Goal: Transaction & Acquisition: Purchase product/service

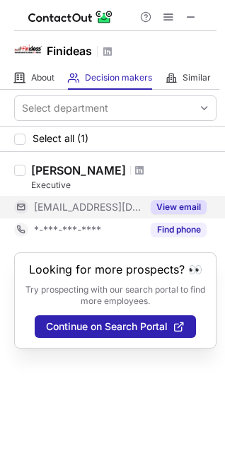
click at [169, 205] on button "View email" at bounding box center [178, 207] width 56 height 14
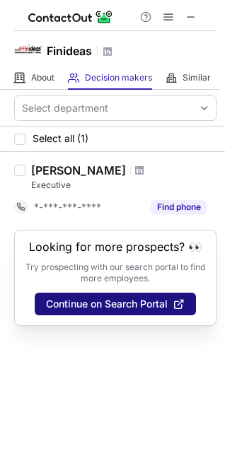
click at [150, 297] on button "Continue on Search Portal" at bounding box center [115, 303] width 161 height 23
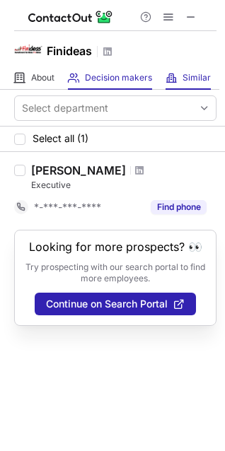
click at [178, 74] on div "Similar Similar Companies" at bounding box center [187, 77] width 45 height 23
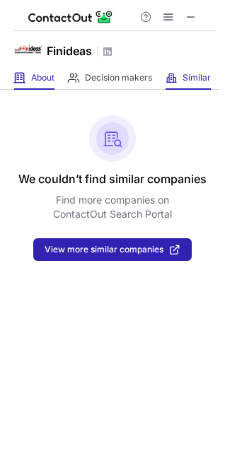
click at [25, 74] on div "About About Company" at bounding box center [34, 77] width 40 height 23
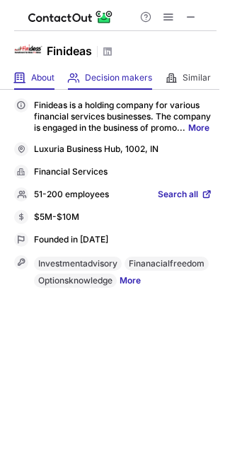
click at [71, 85] on div "Decision makers View Employees" at bounding box center [110, 77] width 84 height 23
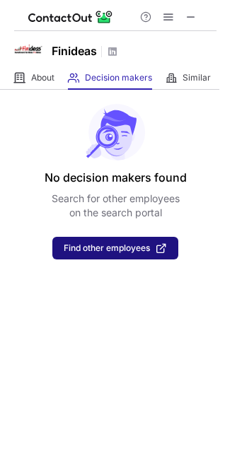
click at [134, 244] on span "Find other employees" at bounding box center [107, 248] width 86 height 10
click at [88, 244] on span "Find other employees" at bounding box center [107, 248] width 86 height 10
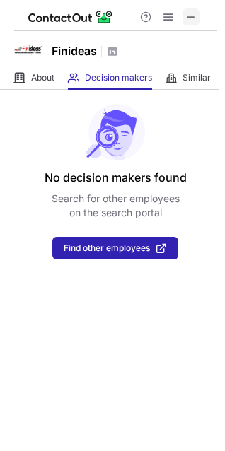
click at [189, 21] on span at bounding box center [190, 16] width 11 height 11
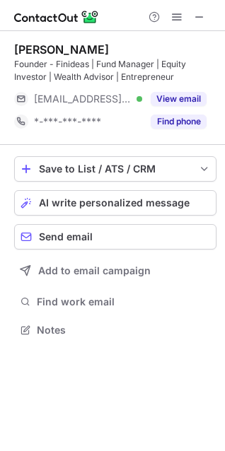
scroll to position [319, 225]
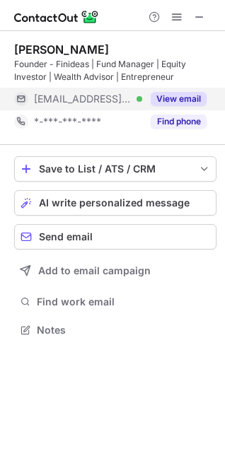
click at [172, 95] on button "View email" at bounding box center [178, 99] width 56 height 14
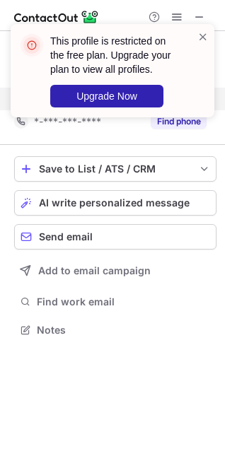
click at [196, 41] on div "This profile is restricted on the free plan. Upgrade your plan to view all prof…" at bounding box center [106, 71] width 181 height 82
click at [201, 38] on span at bounding box center [202, 37] width 11 height 14
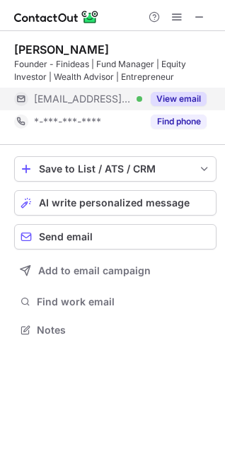
click at [197, 92] on button "View email" at bounding box center [178, 99] width 56 height 14
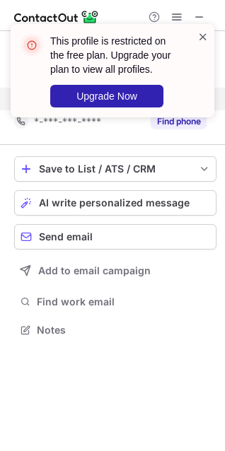
click at [198, 36] on span at bounding box center [202, 37] width 11 height 14
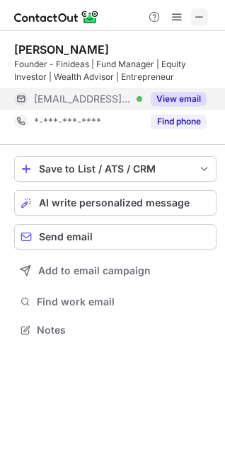
click at [201, 14] on span at bounding box center [198, 16] width 11 height 11
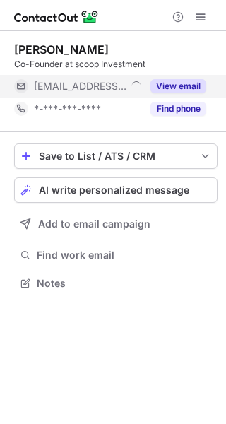
scroll to position [6, 7]
click at [164, 81] on button "View email" at bounding box center [178, 86] width 56 height 14
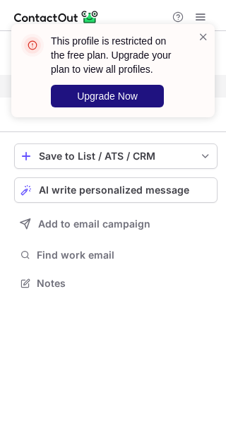
click at [153, 90] on button "Upgrade Now" at bounding box center [107, 96] width 113 height 23
